Goal: Task Accomplishment & Management: Use online tool/utility

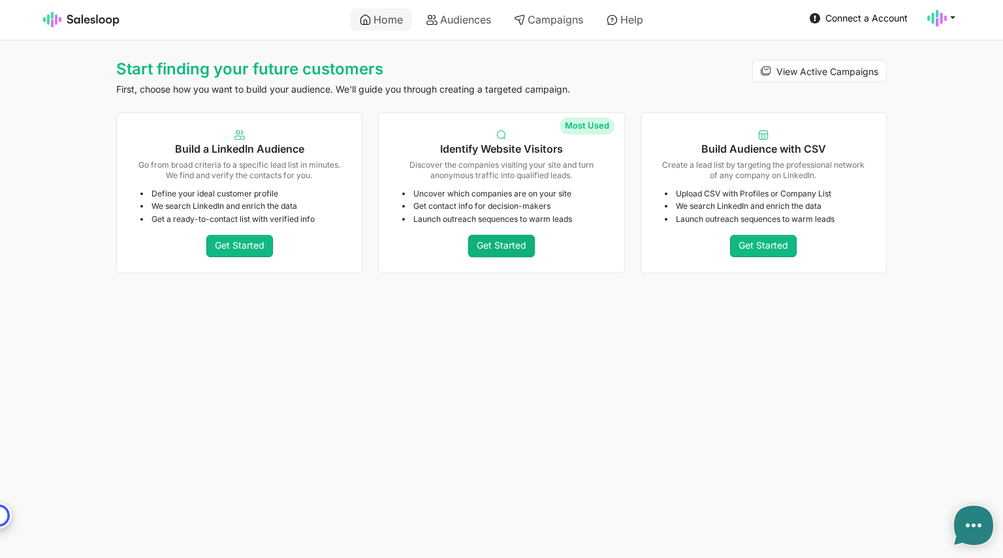
type textarea "x"
click at [503, 244] on link "Get Started" at bounding box center [501, 246] width 67 height 22
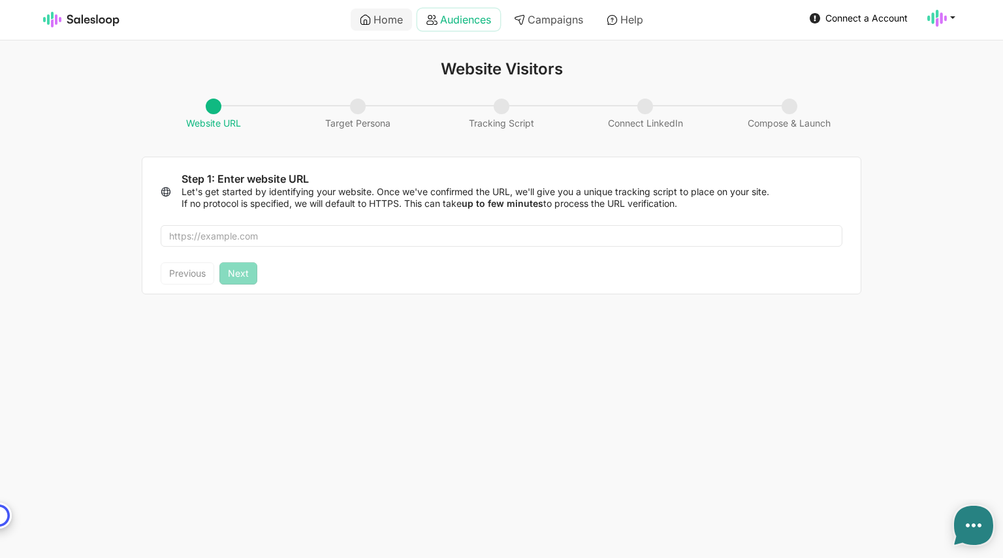
click at [469, 11] on link "Audiences" at bounding box center [458, 19] width 83 height 22
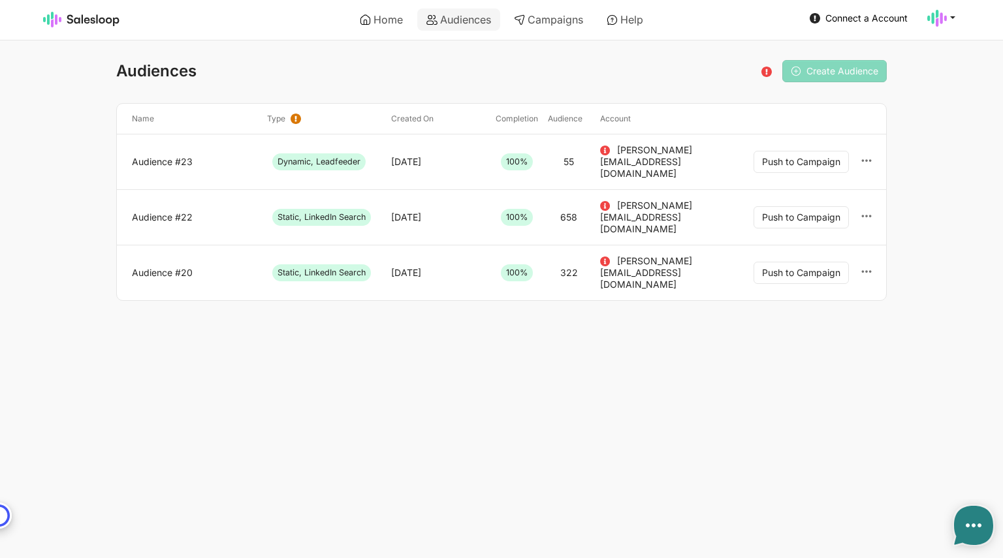
type textarea "x"
